Goal: Task Accomplishment & Management: Use online tool/utility

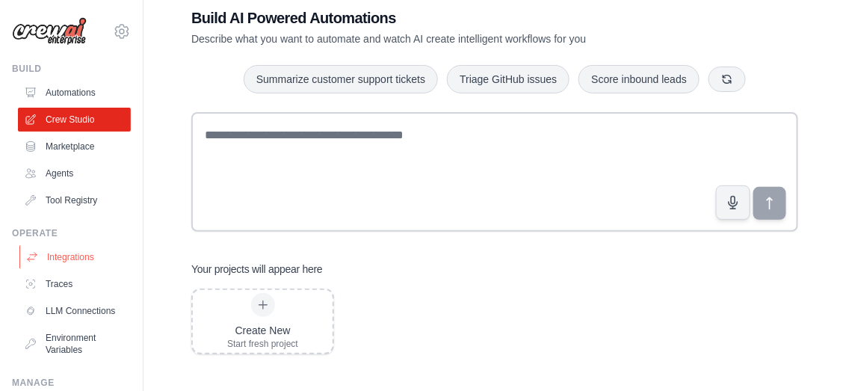
click at [75, 256] on link "Integrations" at bounding box center [75, 257] width 113 height 24
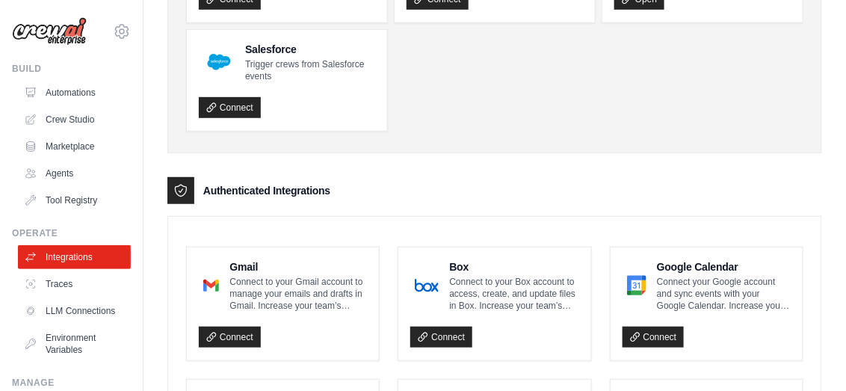
scroll to position [348, 0]
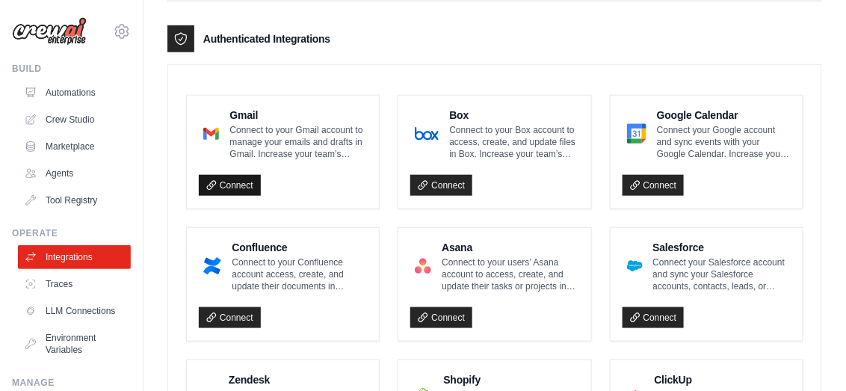
click at [230, 182] on link "Connect" at bounding box center [230, 185] width 62 height 21
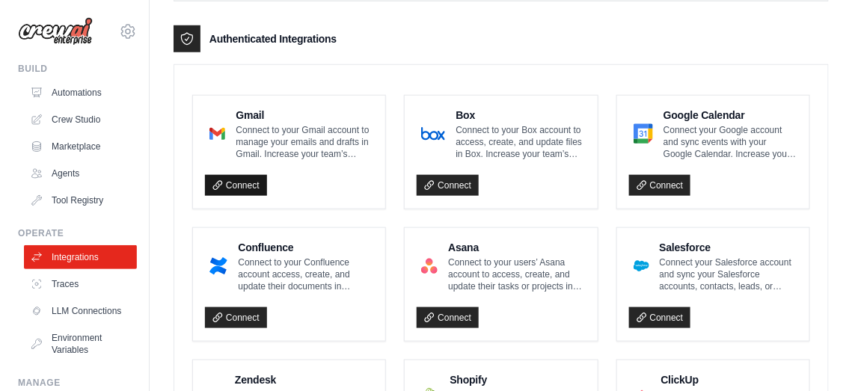
scroll to position [349, 0]
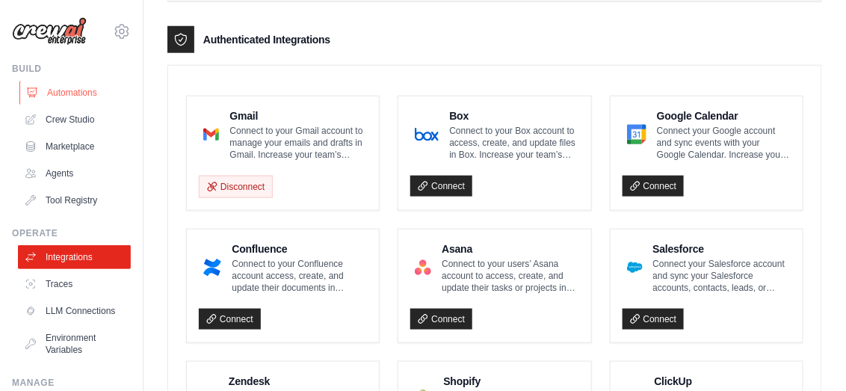
click at [87, 99] on link "Automations" at bounding box center [75, 93] width 113 height 24
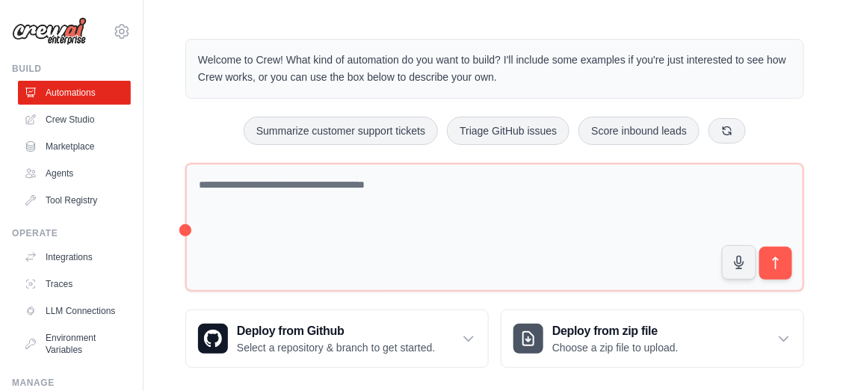
scroll to position [36, 0]
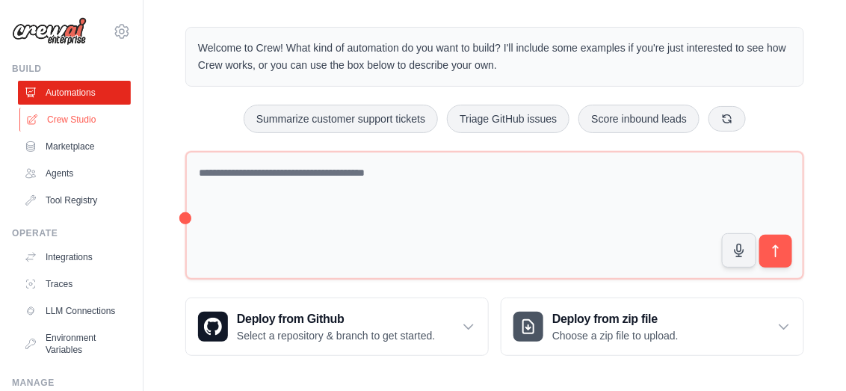
click at [74, 117] on link "Crew Studio" at bounding box center [75, 120] width 113 height 24
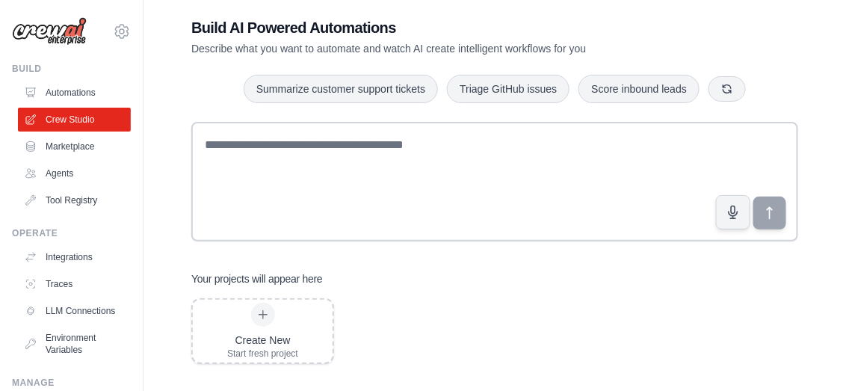
scroll to position [31, 0]
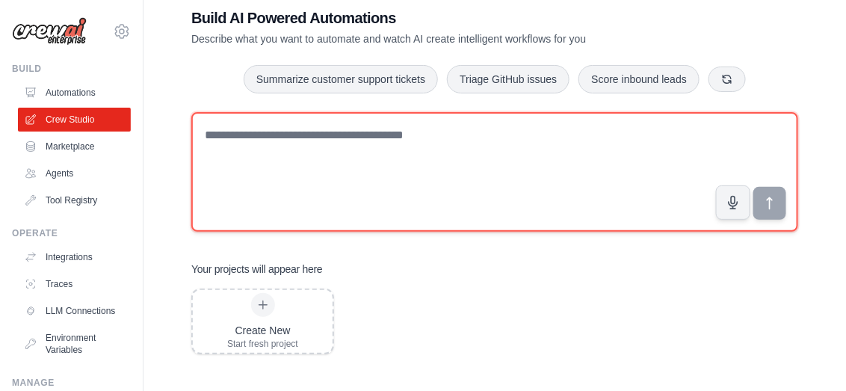
click at [587, 187] on textarea at bounding box center [494, 172] width 607 height 120
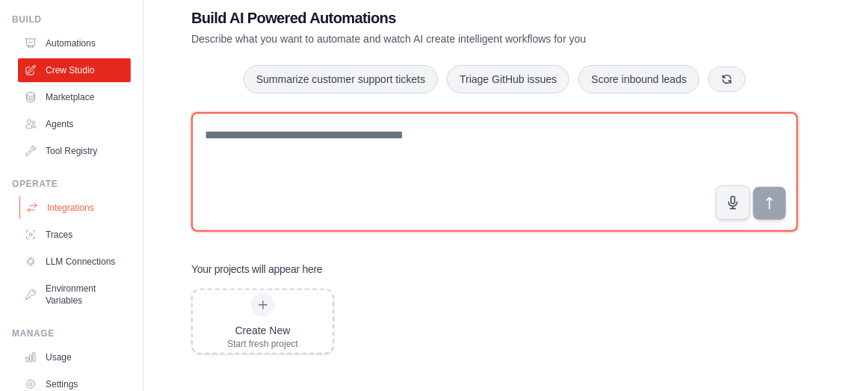
scroll to position [144, 0]
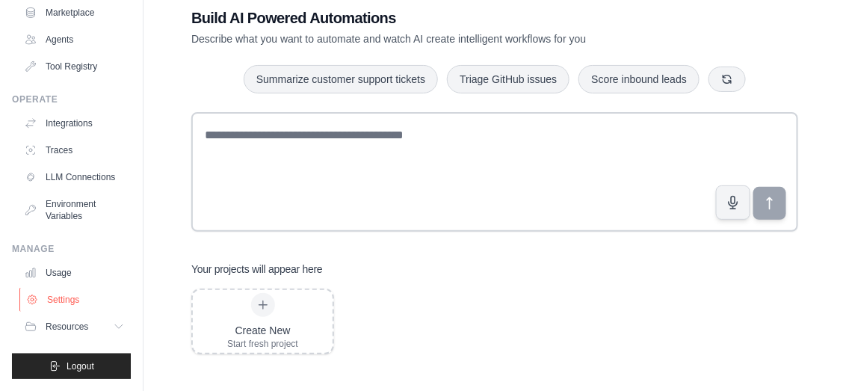
click at [78, 299] on link "Settings" at bounding box center [75, 300] width 113 height 24
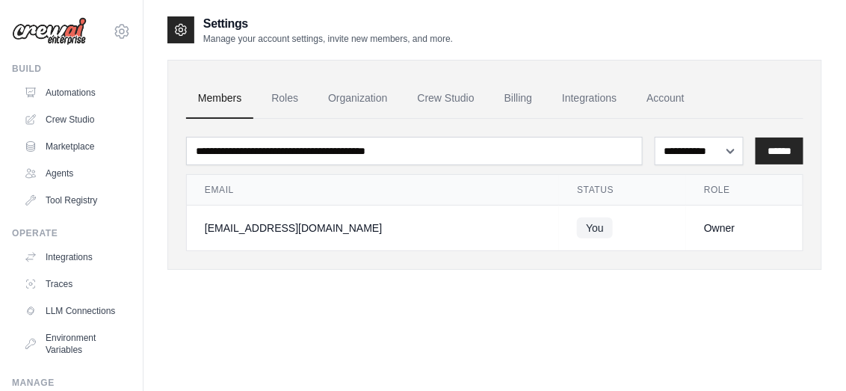
click at [67, 38] on img at bounding box center [49, 31] width 75 height 28
click at [113, 26] on icon at bounding box center [122, 31] width 18 height 18
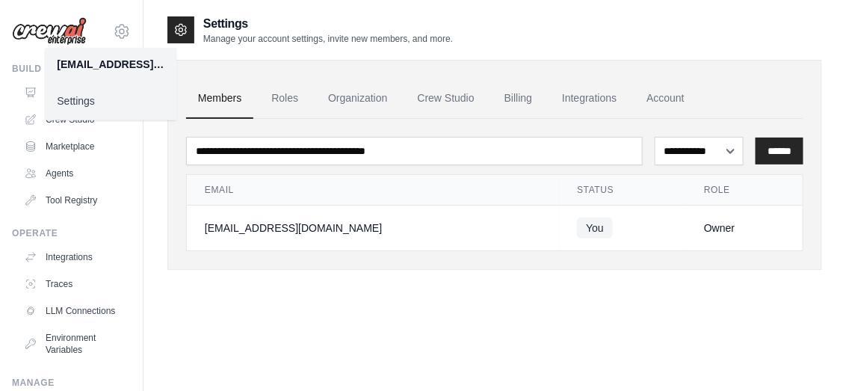
click at [99, 106] on link "Settings" at bounding box center [111, 100] width 132 height 27
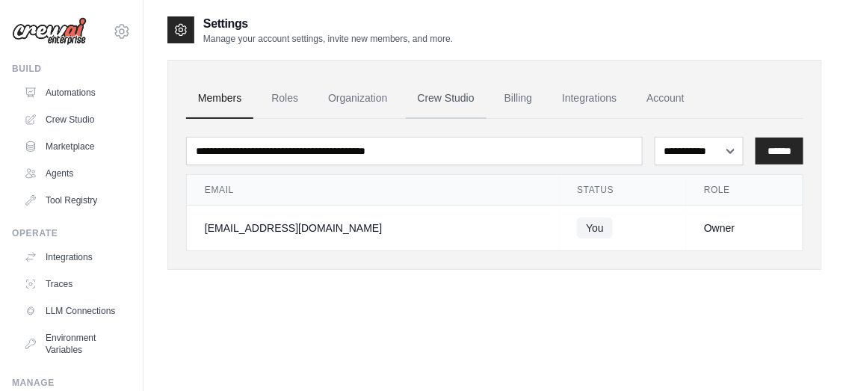
click at [452, 99] on link "Crew Studio" at bounding box center [446, 98] width 81 height 40
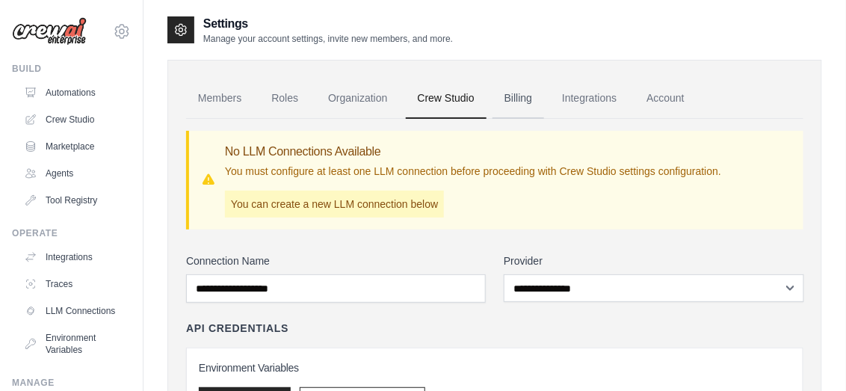
click at [519, 99] on link "Billing" at bounding box center [519, 98] width 52 height 40
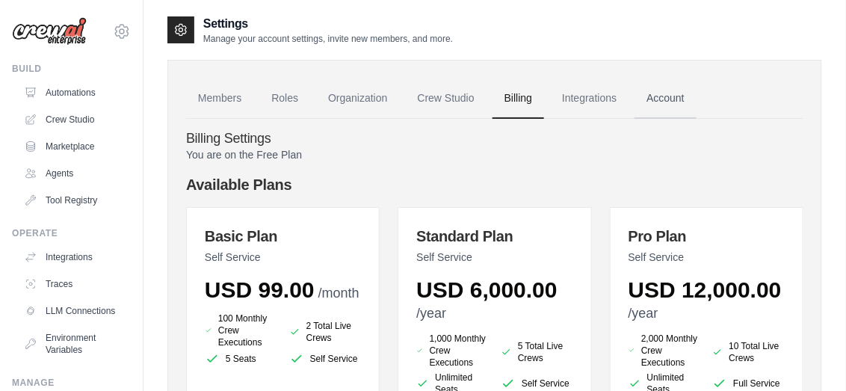
click at [664, 102] on link "Account" at bounding box center [666, 98] width 62 height 40
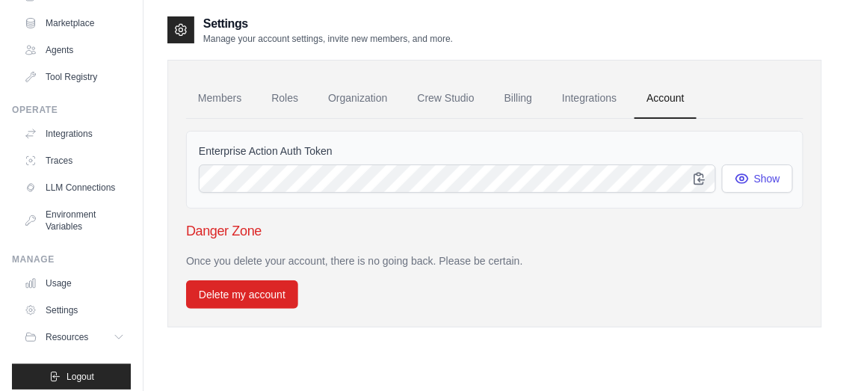
scroll to position [144, 0]
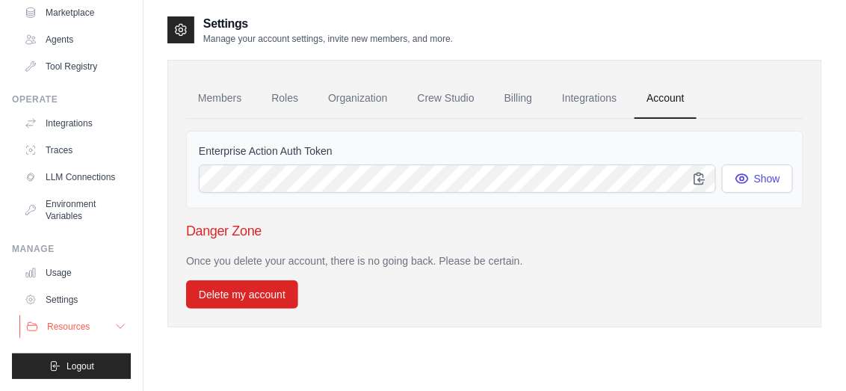
click at [114, 333] on icon at bounding box center [120, 327] width 12 height 12
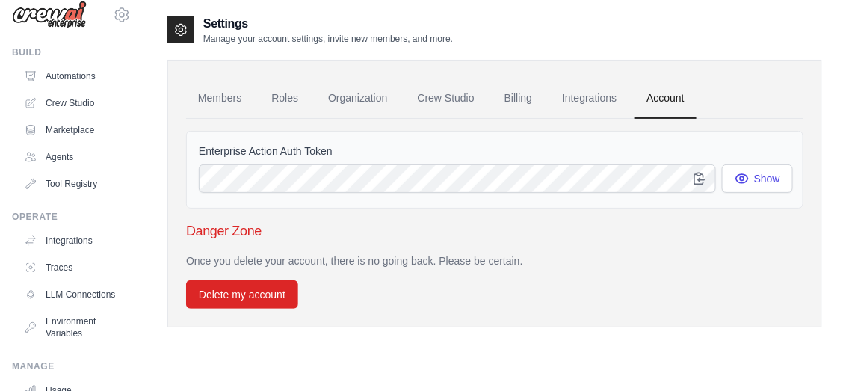
scroll to position [0, 0]
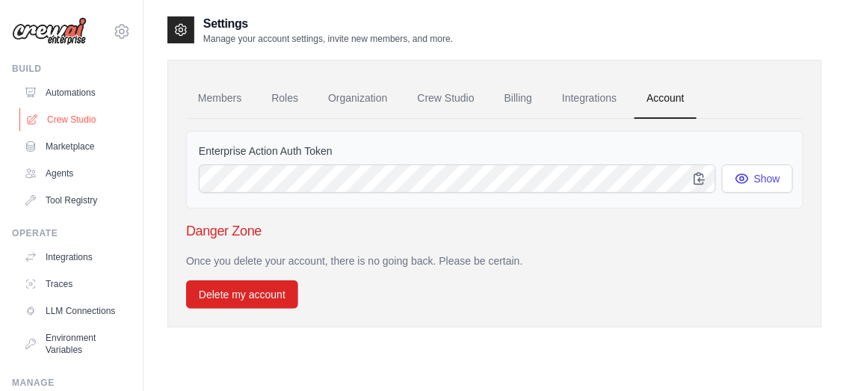
click at [76, 121] on link "Crew Studio" at bounding box center [75, 120] width 113 height 24
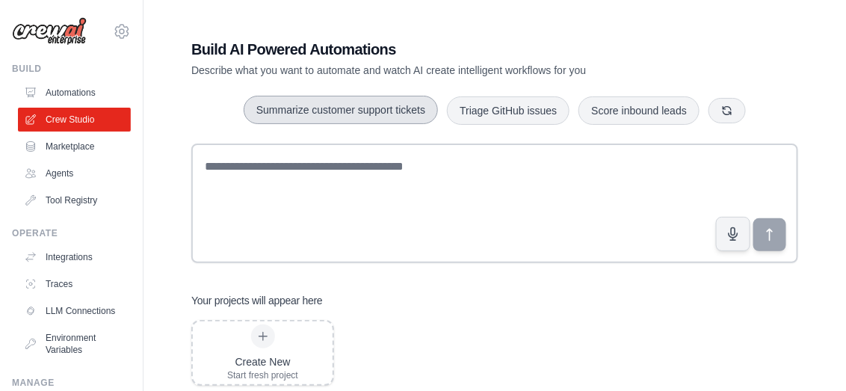
click at [342, 114] on button "Summarize customer support tickets" at bounding box center [341, 110] width 194 height 28
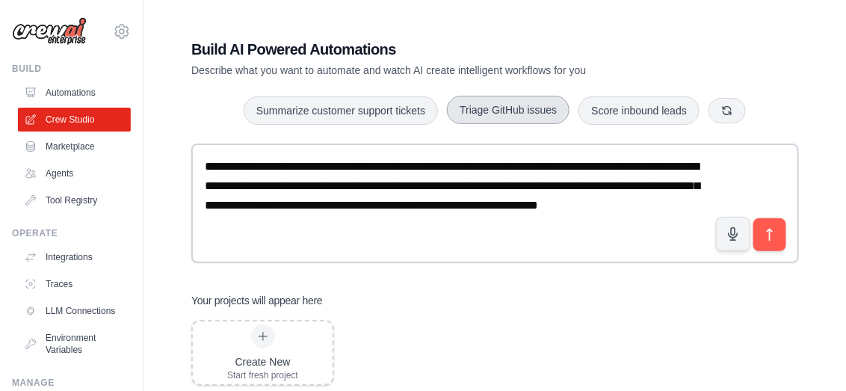
click at [513, 113] on button "Triage GitHub issues" at bounding box center [508, 110] width 123 height 28
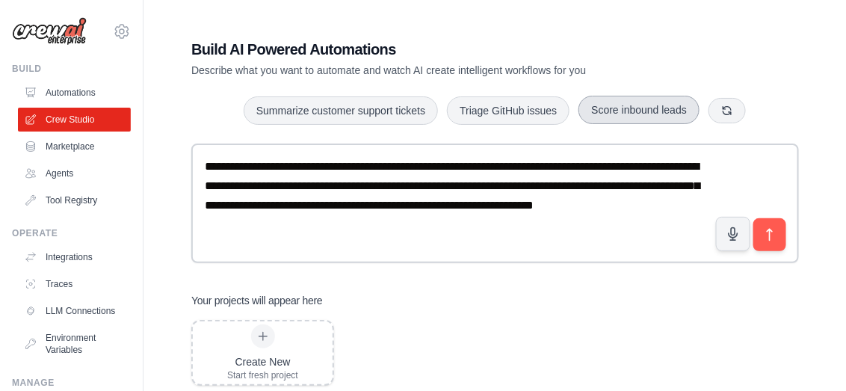
click at [631, 112] on button "Score inbound leads" at bounding box center [639, 110] width 121 height 28
click at [734, 117] on button "button" at bounding box center [727, 109] width 37 height 25
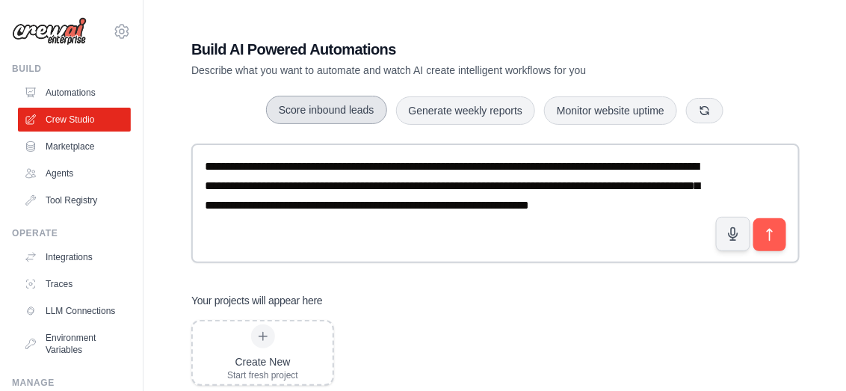
click at [358, 108] on button "Score inbound leads" at bounding box center [326, 110] width 121 height 28
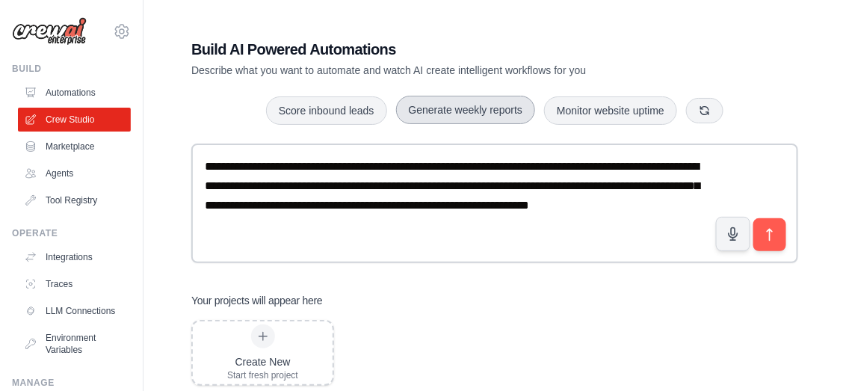
click at [470, 114] on button "Generate weekly reports" at bounding box center [466, 110] width 140 height 28
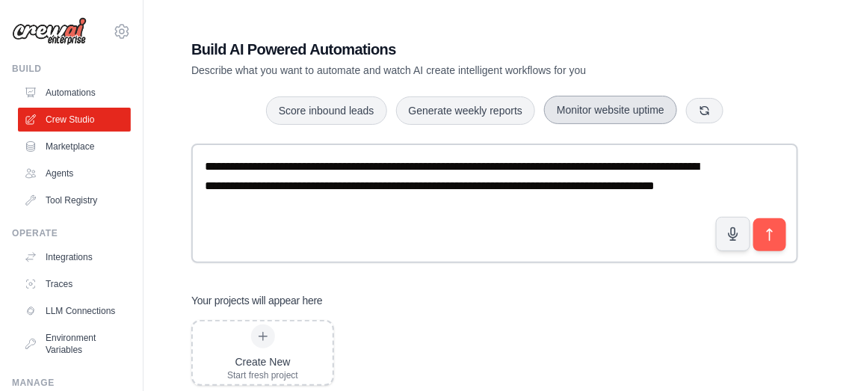
click at [572, 114] on button "Monitor website uptime" at bounding box center [610, 110] width 133 height 28
